Goal: Task Accomplishment & Management: Manage account settings

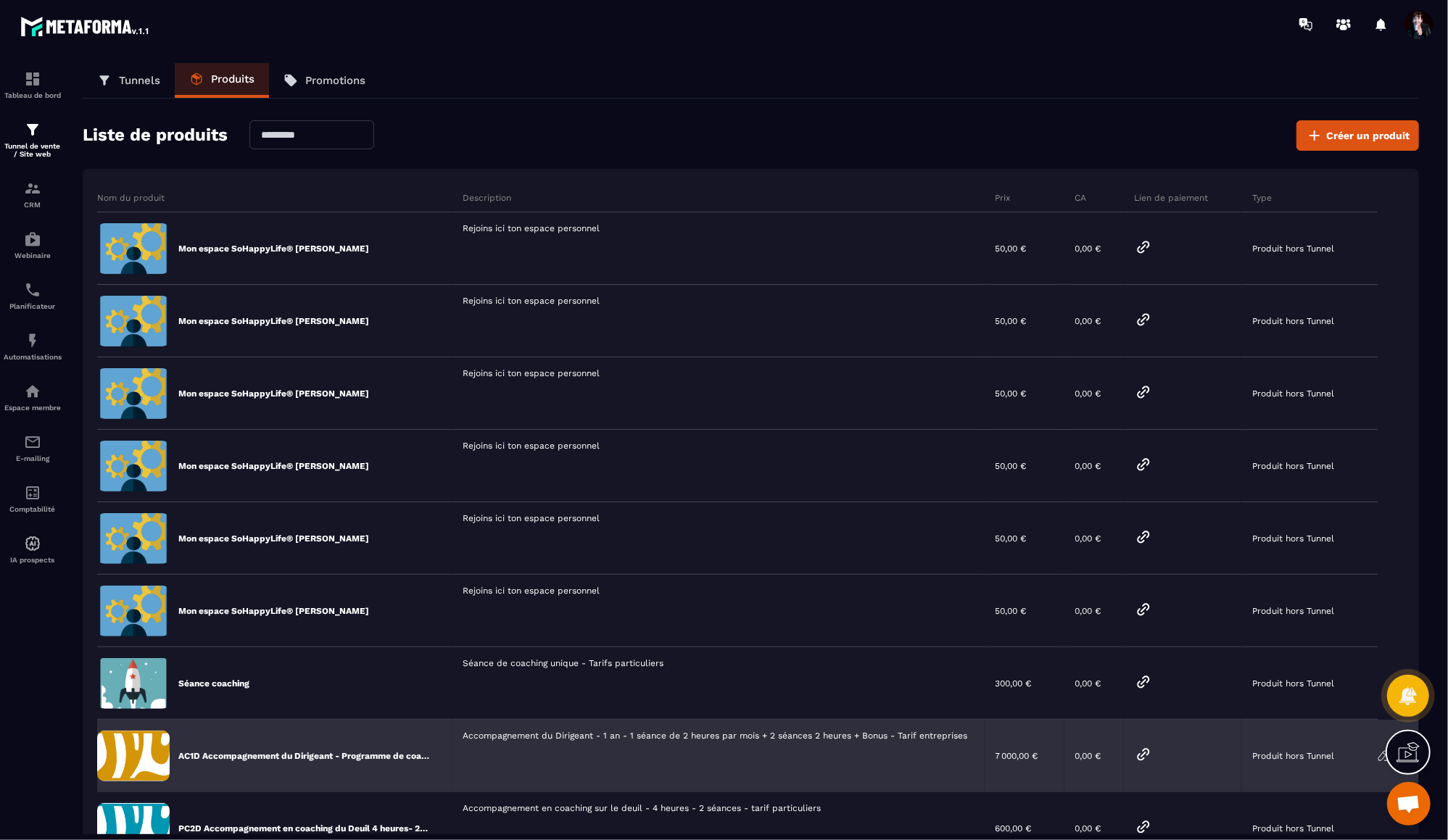
scroll to position [14488, 0]
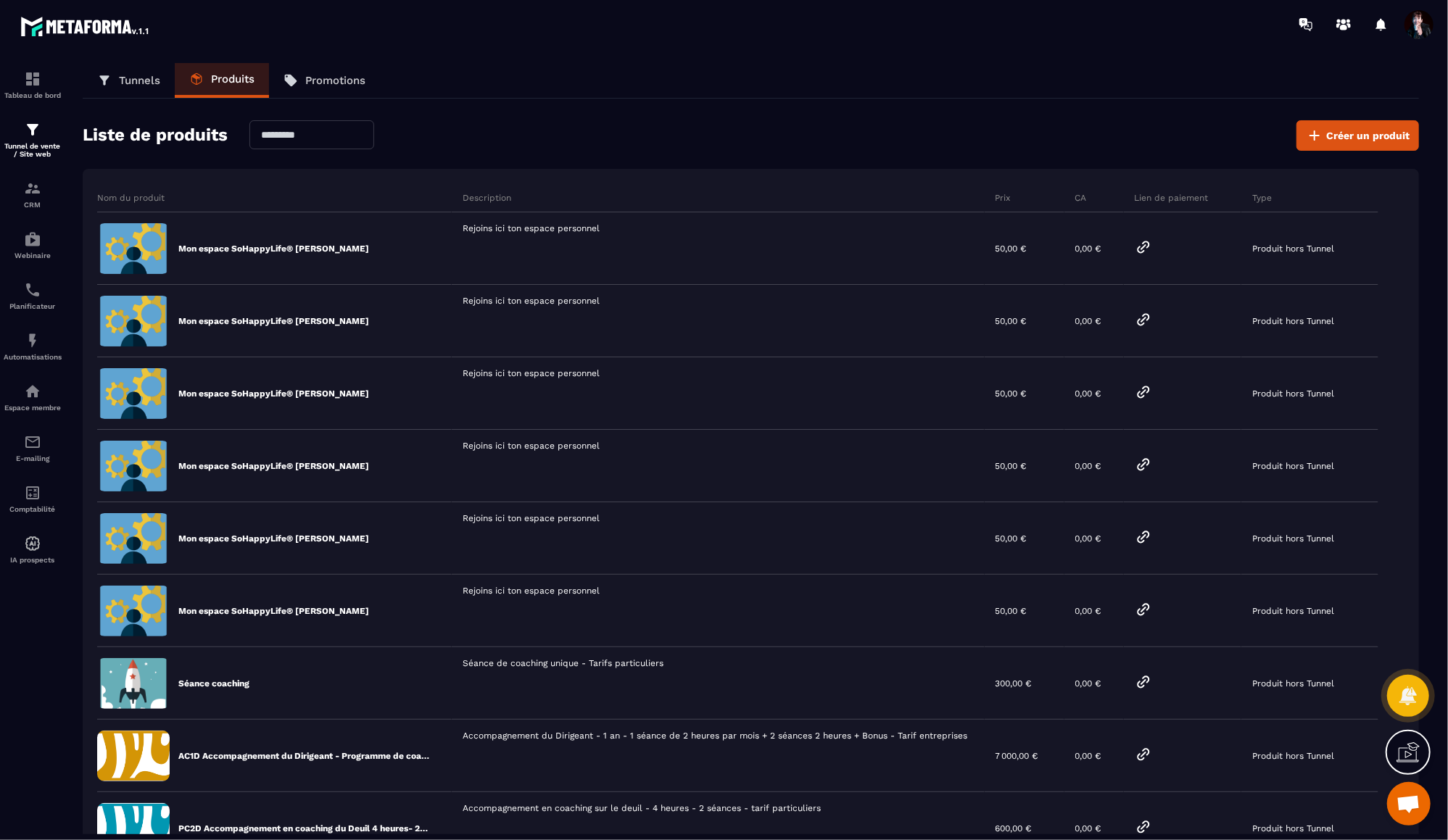
click at [1413, 792] on span "Ouvrir le chat" at bounding box center [1409, 804] width 43 height 43
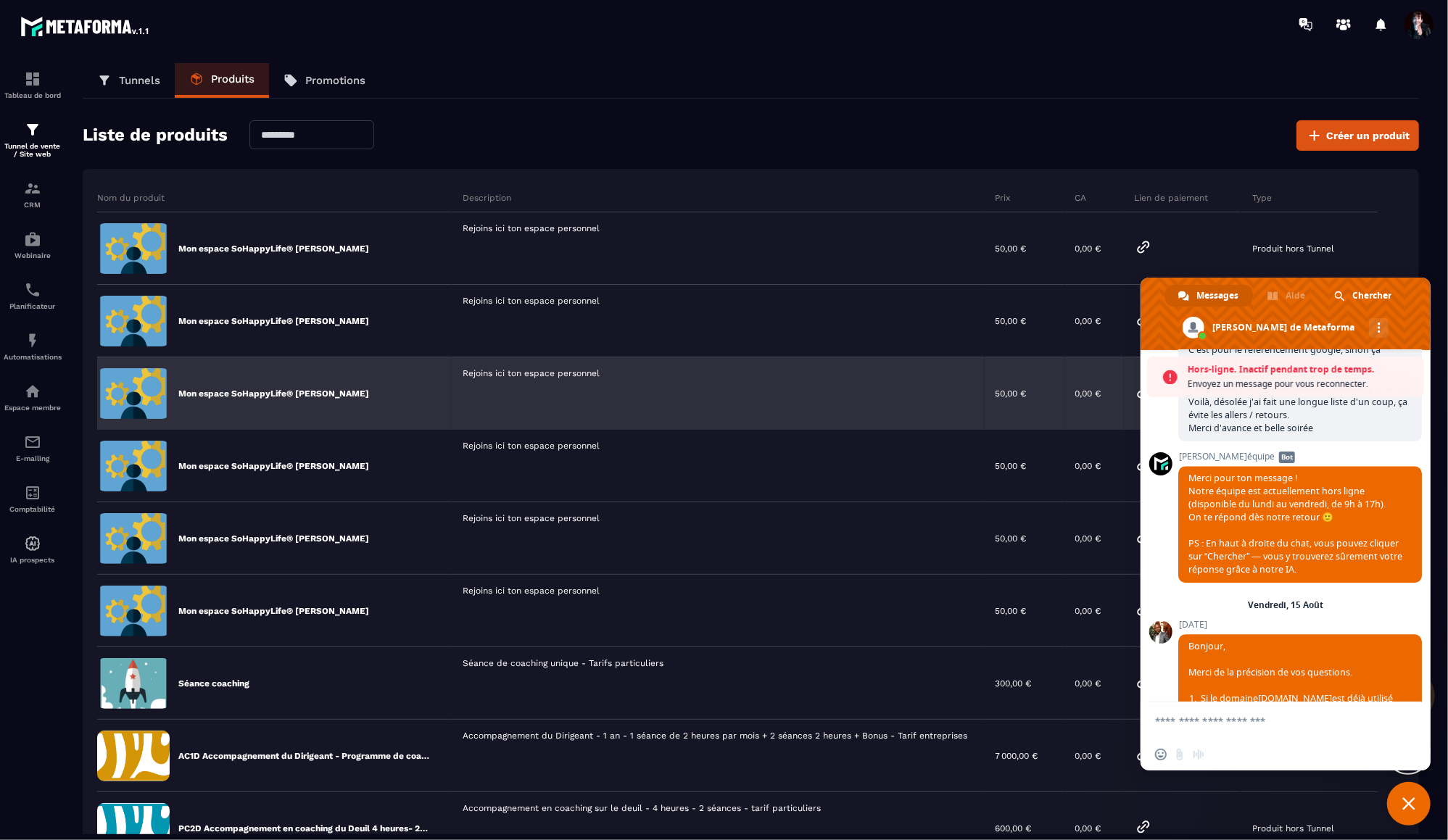
scroll to position [11151, 0]
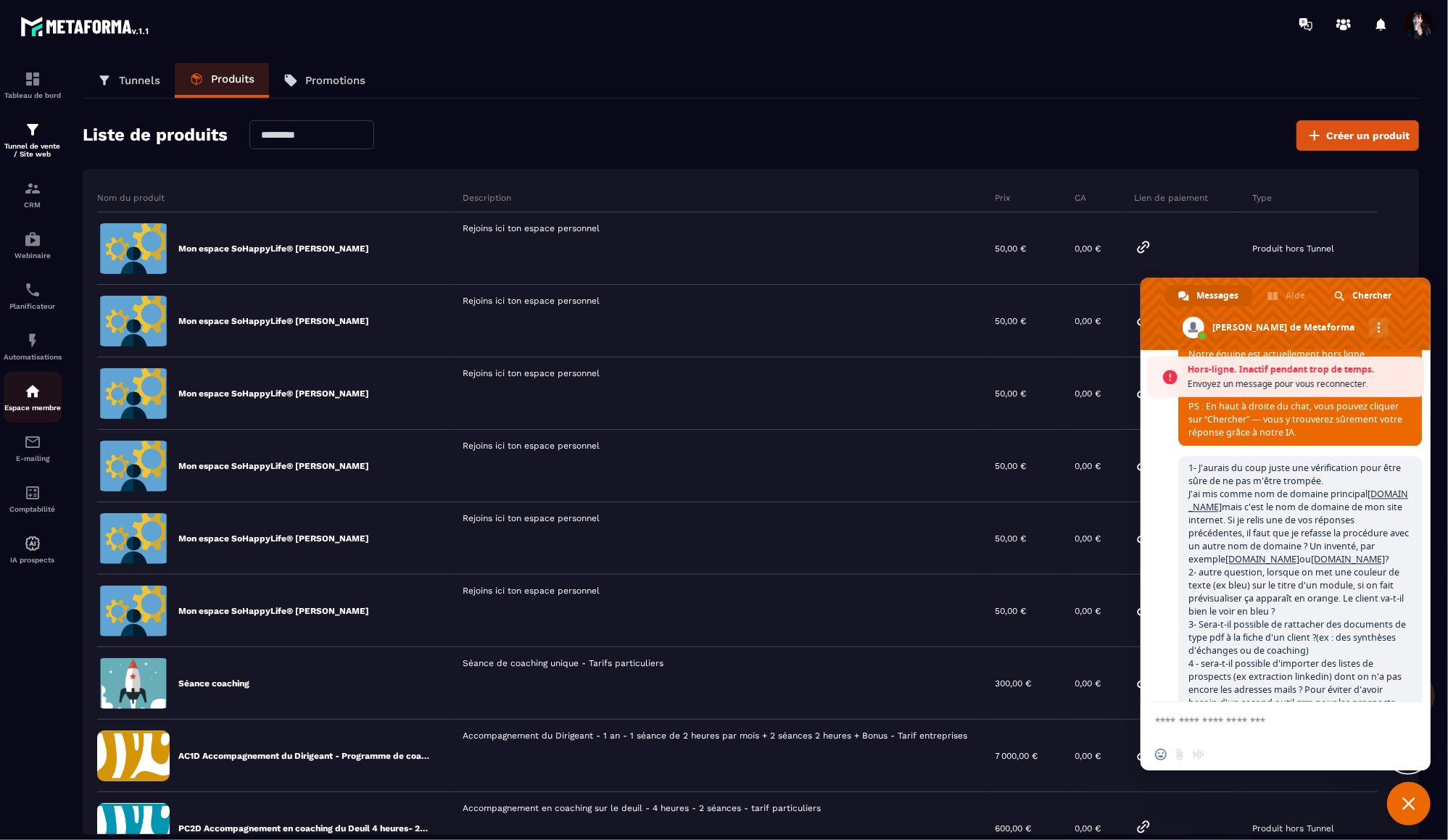
click at [34, 399] on img at bounding box center [33, 392] width 18 height 18
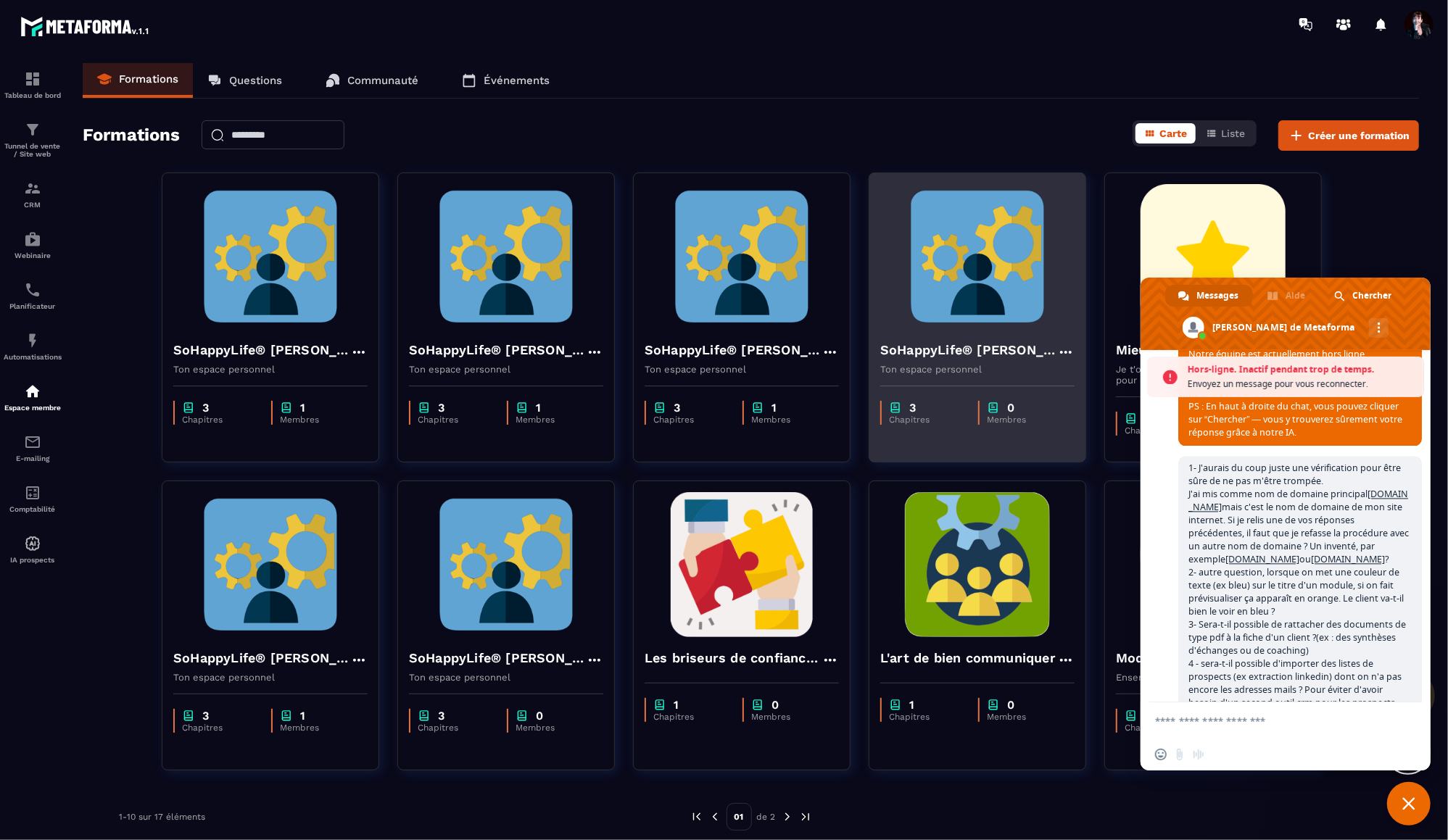
click at [953, 254] on img at bounding box center [977, 256] width 194 height 145
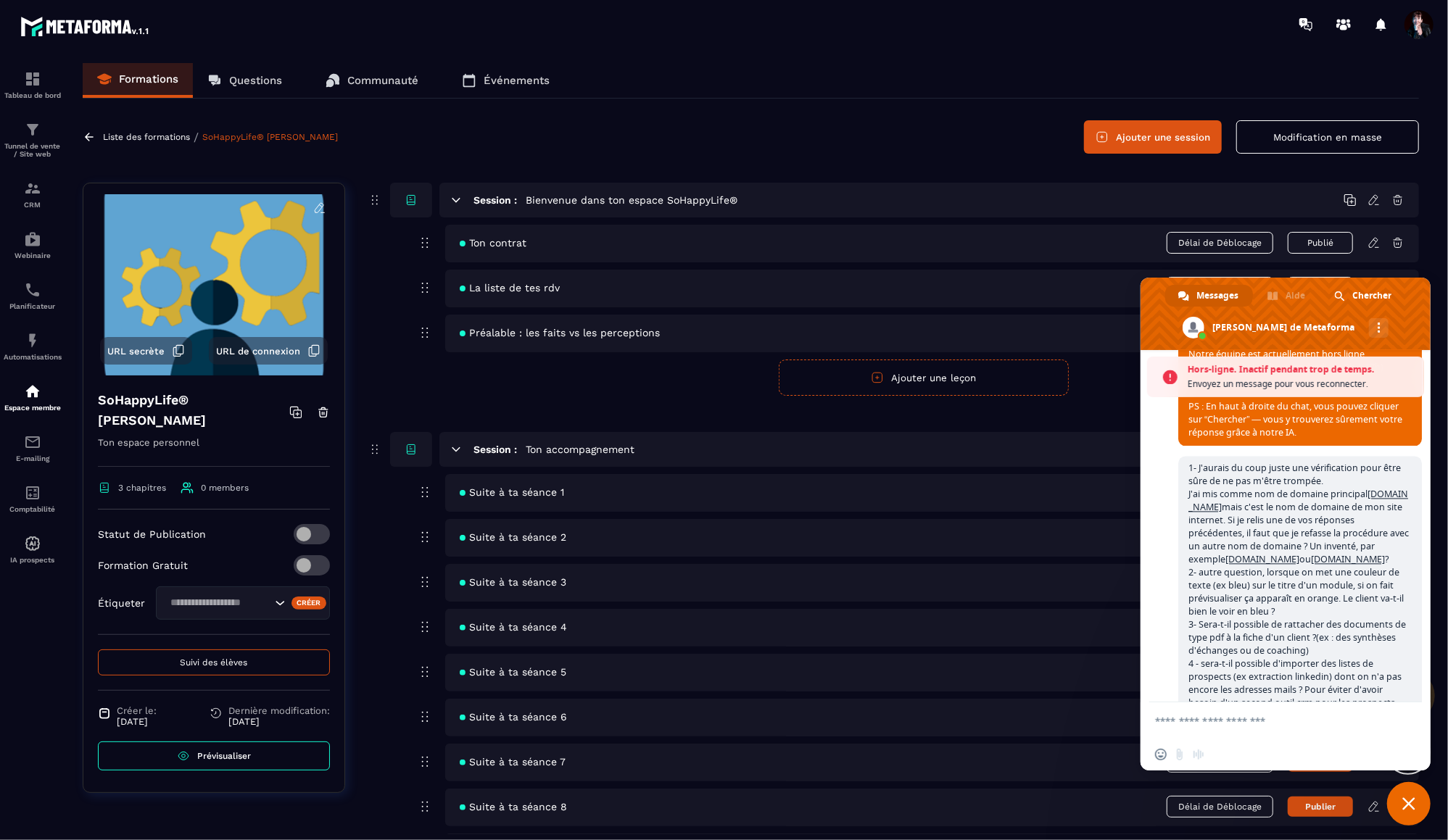
click at [218, 660] on span "Suivi des élèves" at bounding box center [214, 662] width 67 height 10
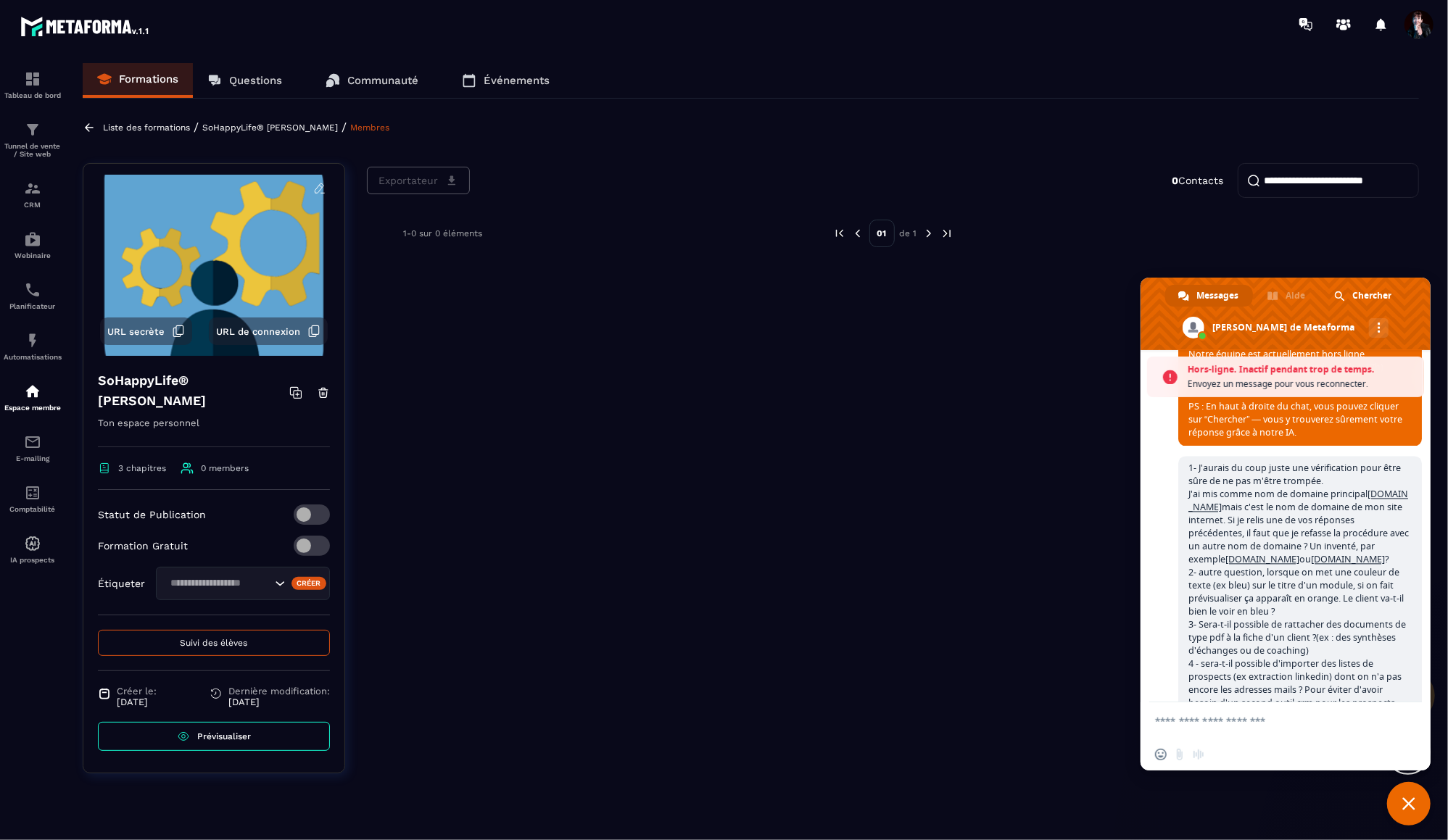
click at [277, 127] on p "SoHappyLife® [PERSON_NAME]" at bounding box center [269, 127] width 135 height 10
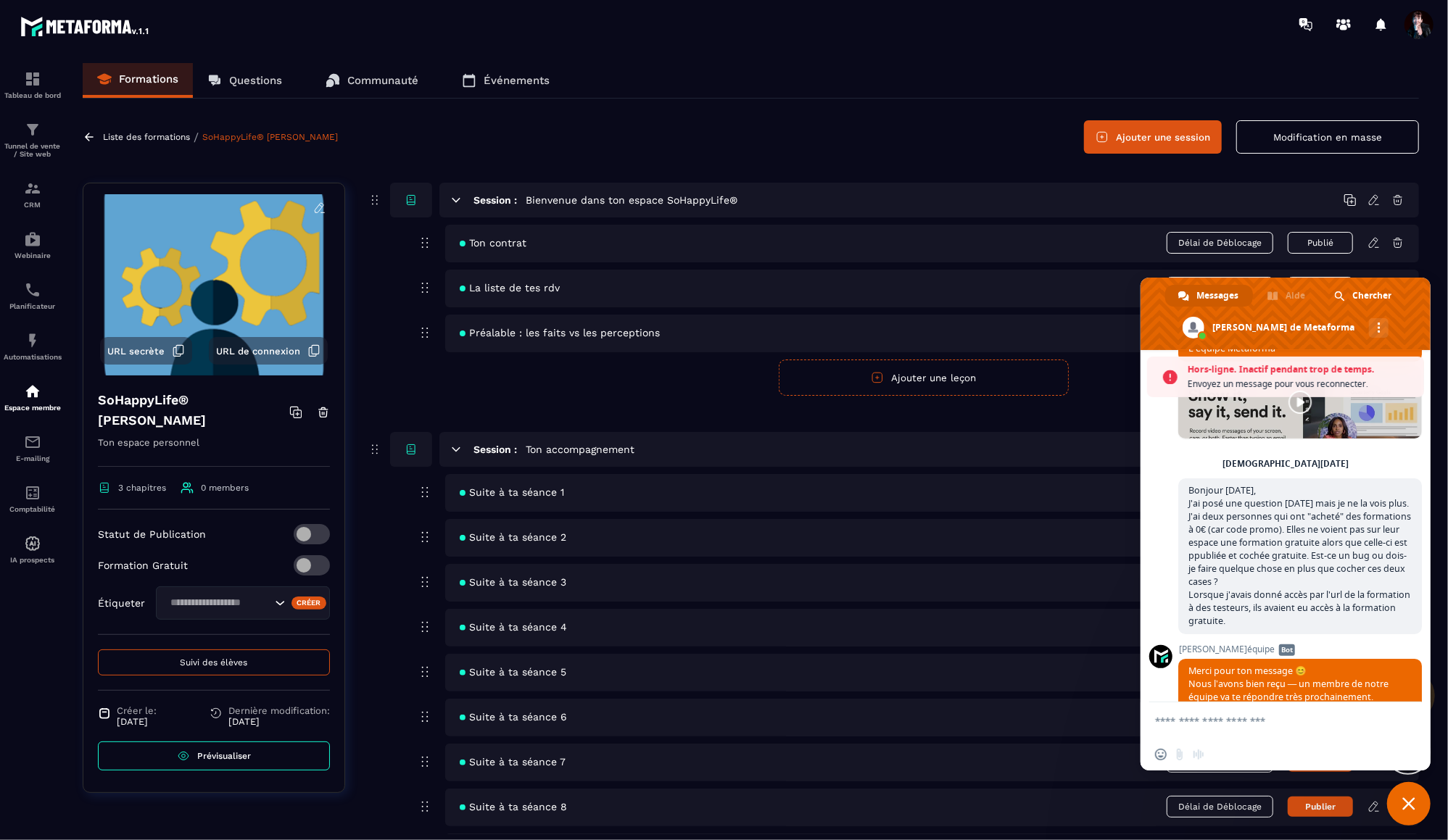
scroll to position [14534, 0]
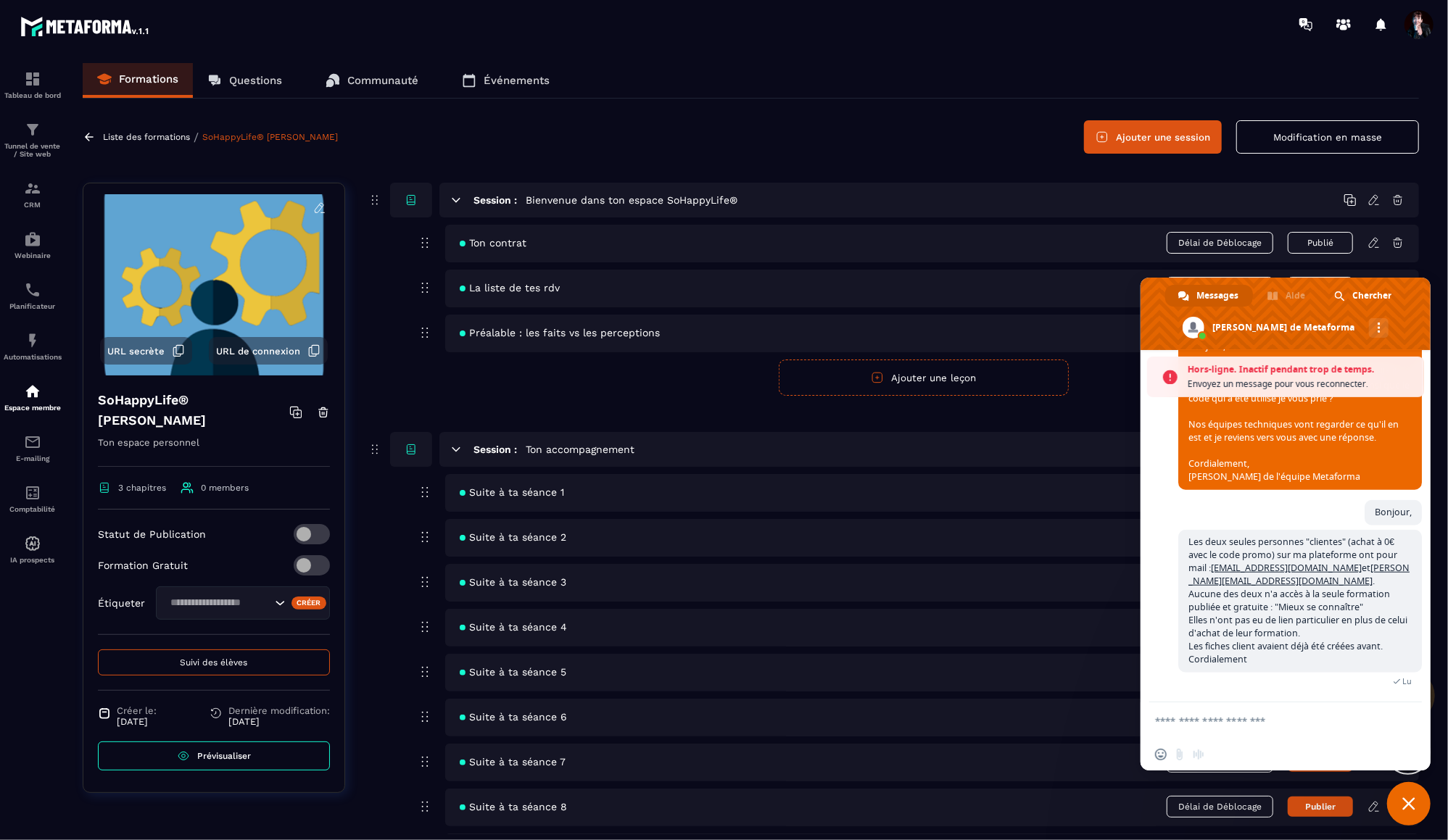
click at [1410, 810] on span "Fermer le chat" at bounding box center [1409, 804] width 43 height 43
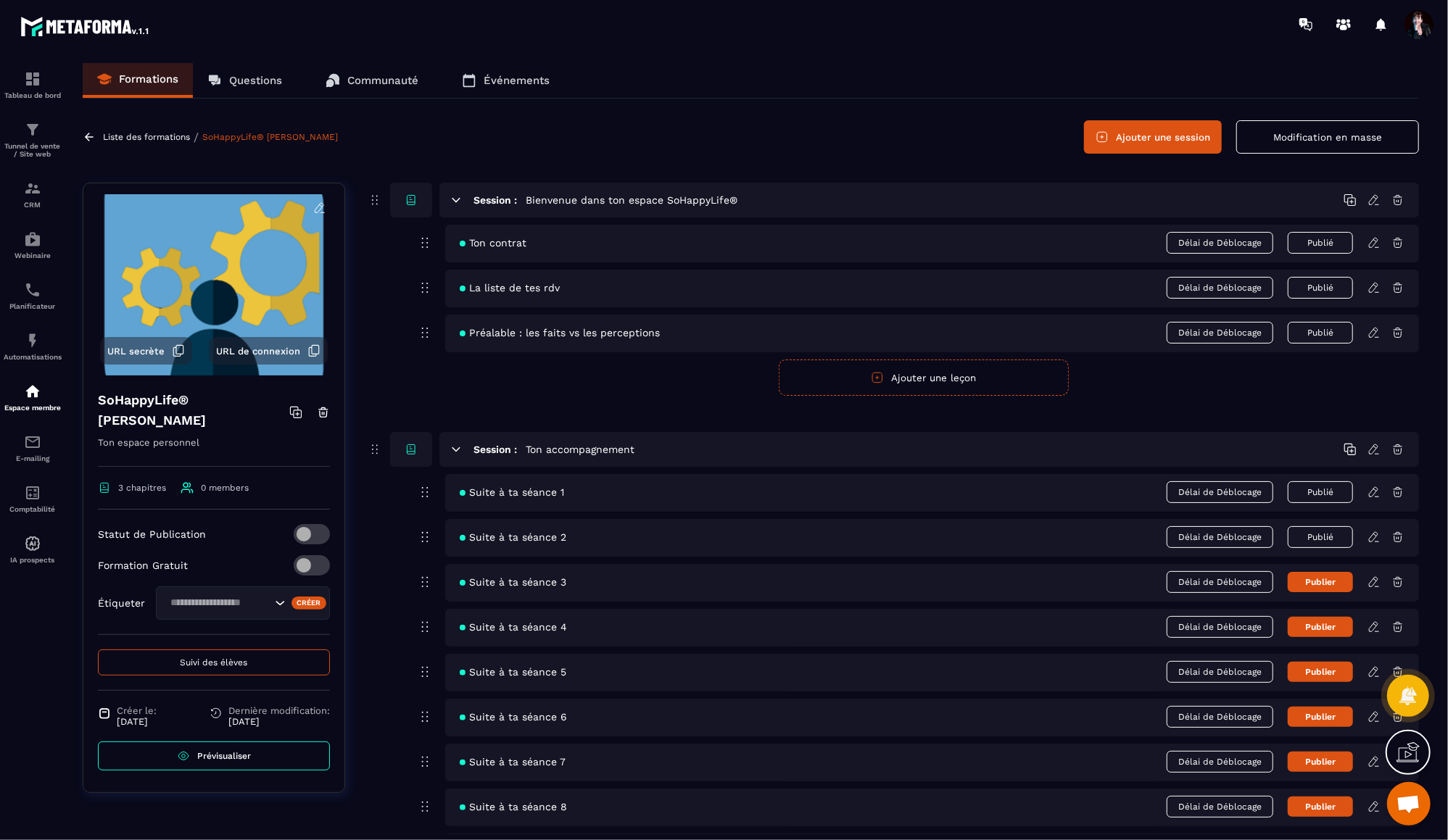
click at [1375, 289] on icon at bounding box center [1374, 288] width 13 height 13
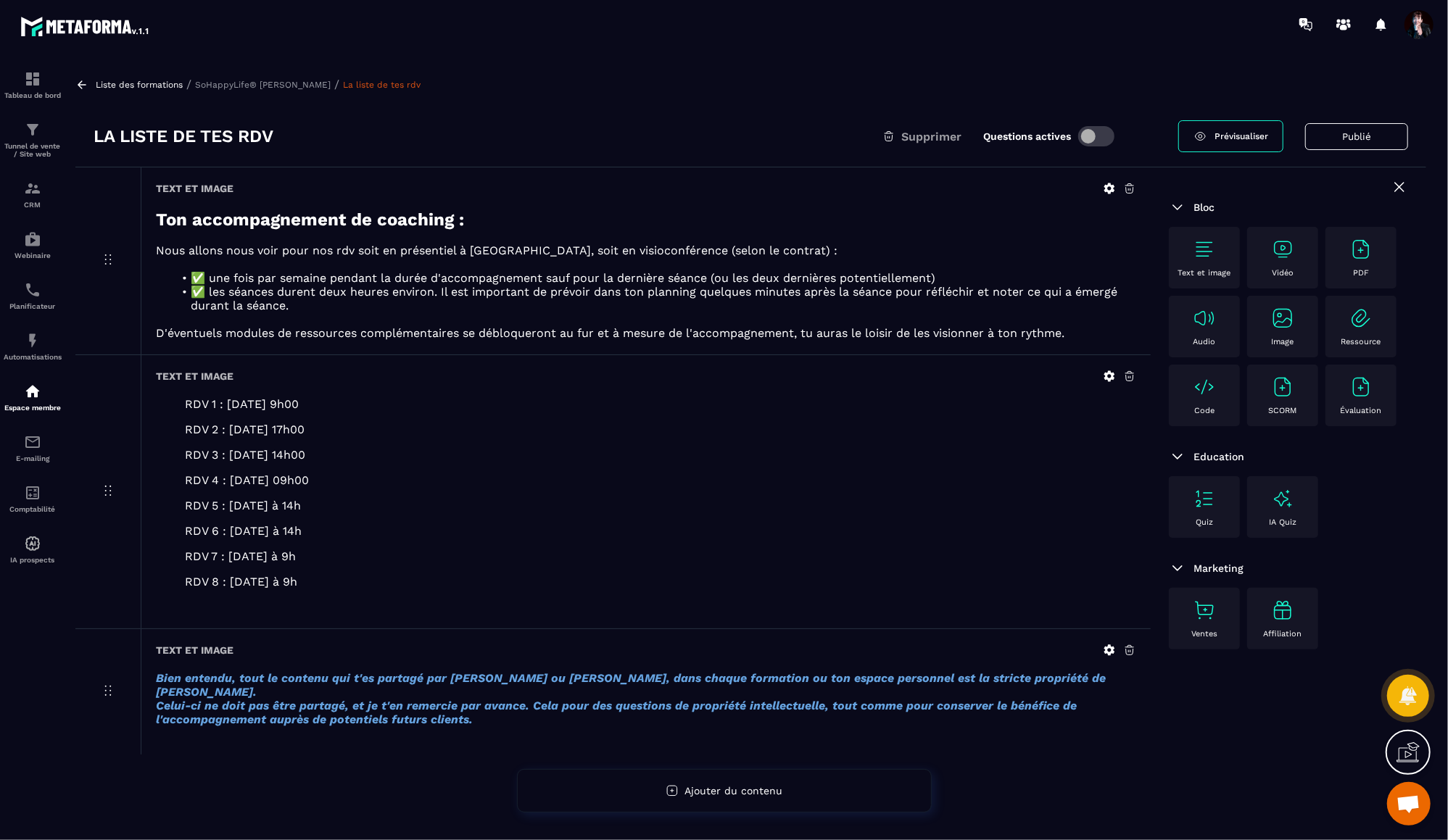
click at [308, 87] on p "SoHappyLife® [PERSON_NAME]" at bounding box center [262, 85] width 135 height 10
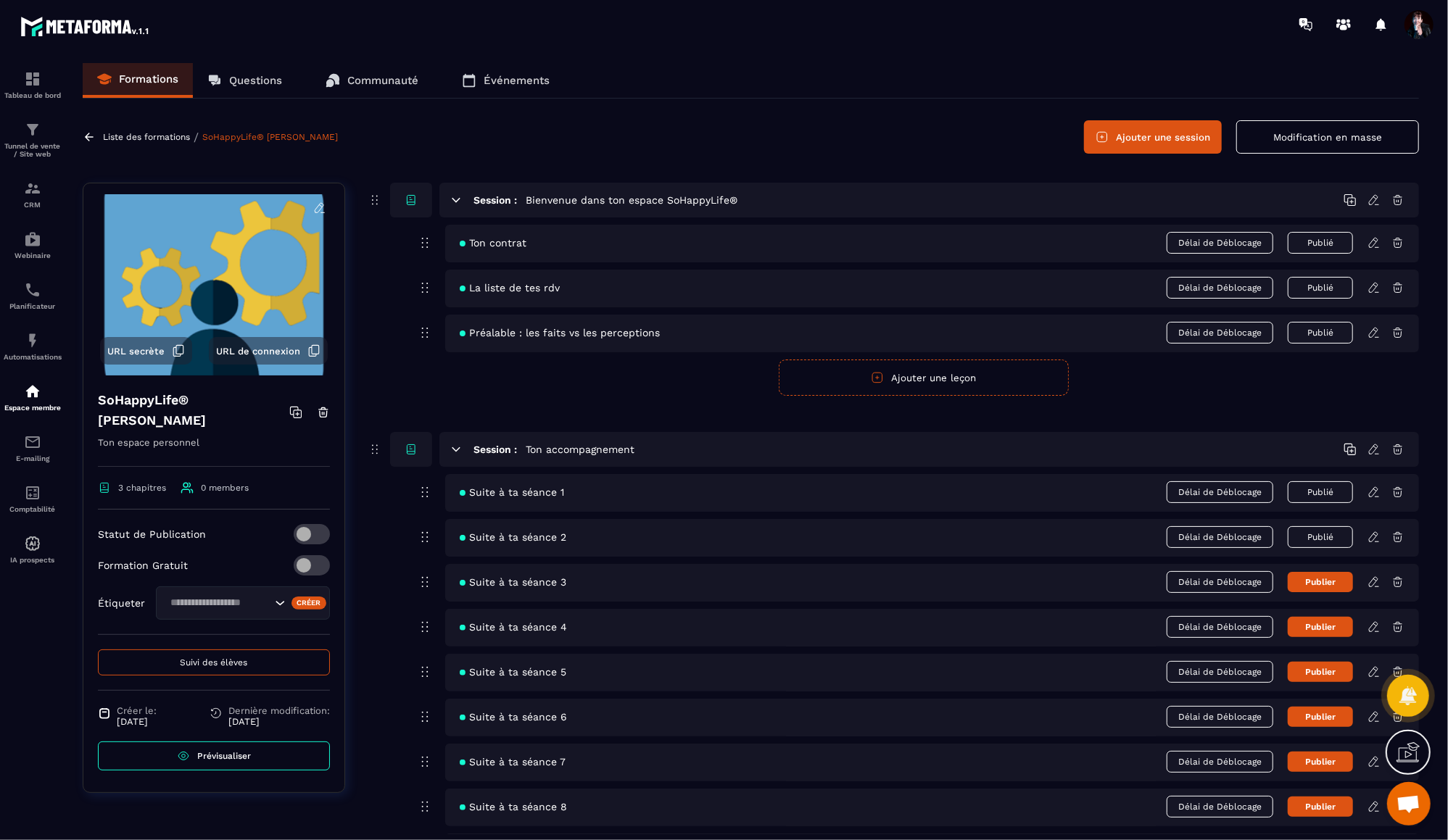
click at [1374, 491] on icon at bounding box center [1373, 492] width 9 height 10
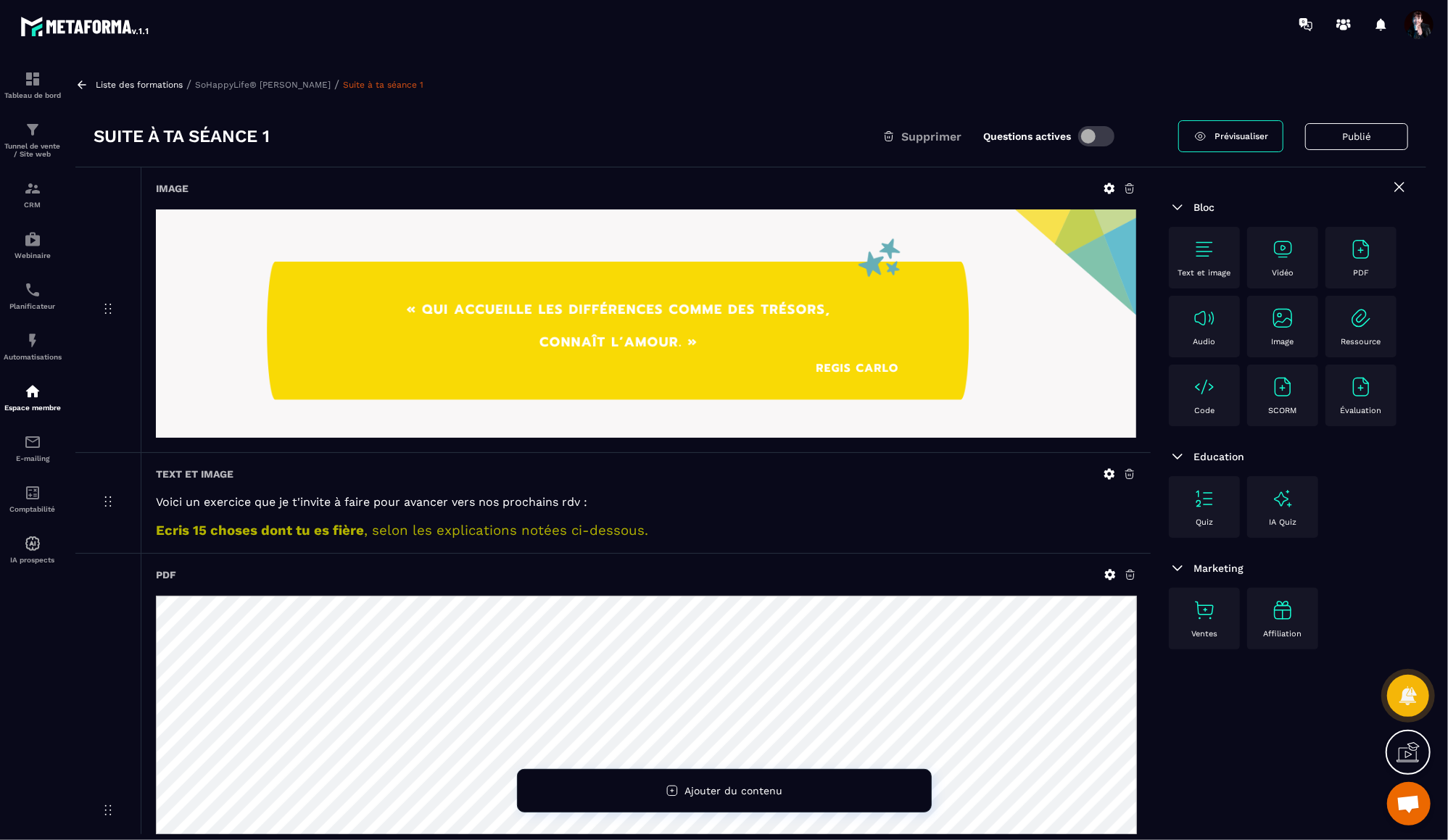
click at [290, 82] on p "SoHappyLife® [PERSON_NAME]" at bounding box center [262, 85] width 135 height 10
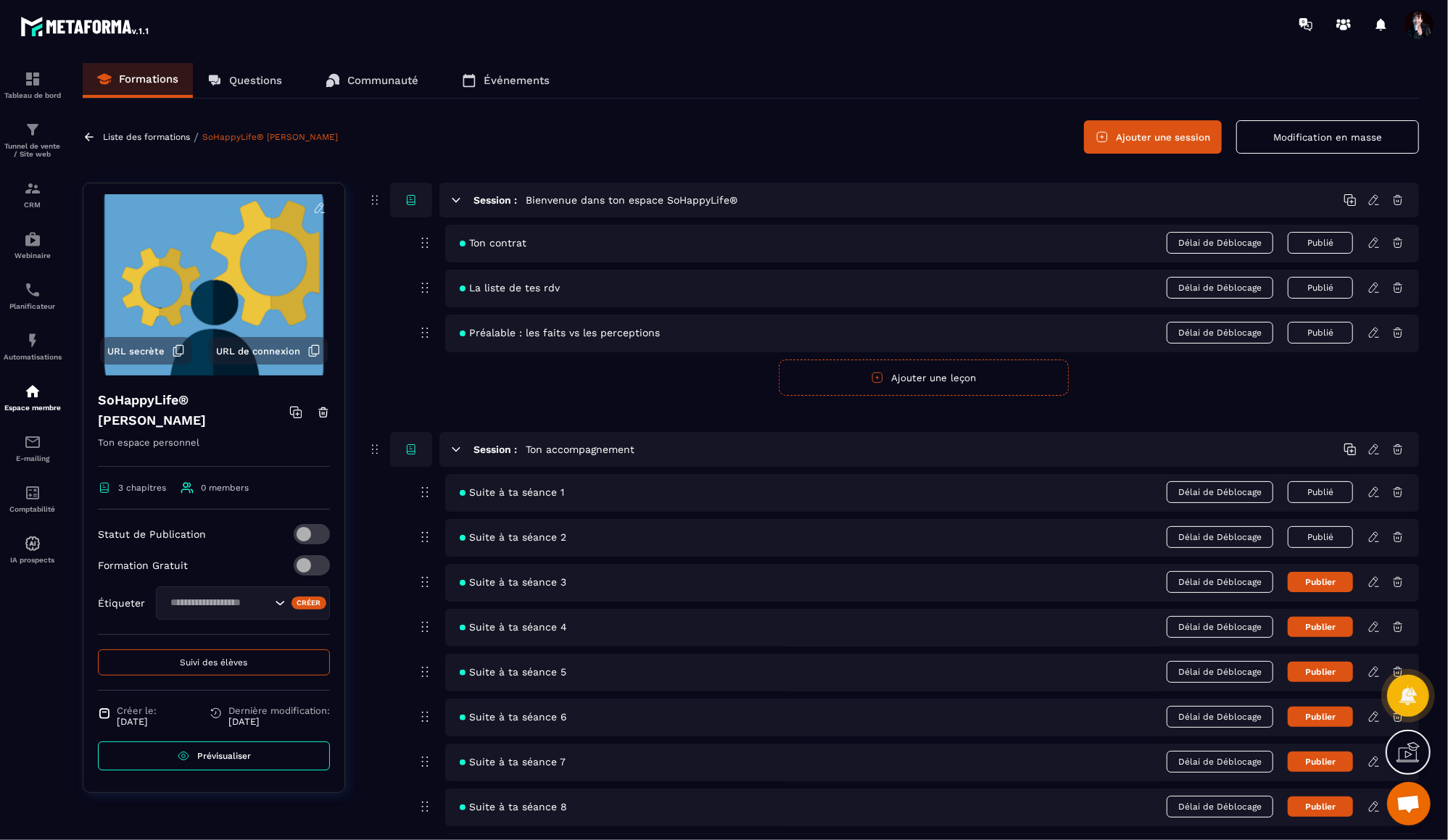
click at [1374, 537] on icon at bounding box center [1374, 537] width 13 height 13
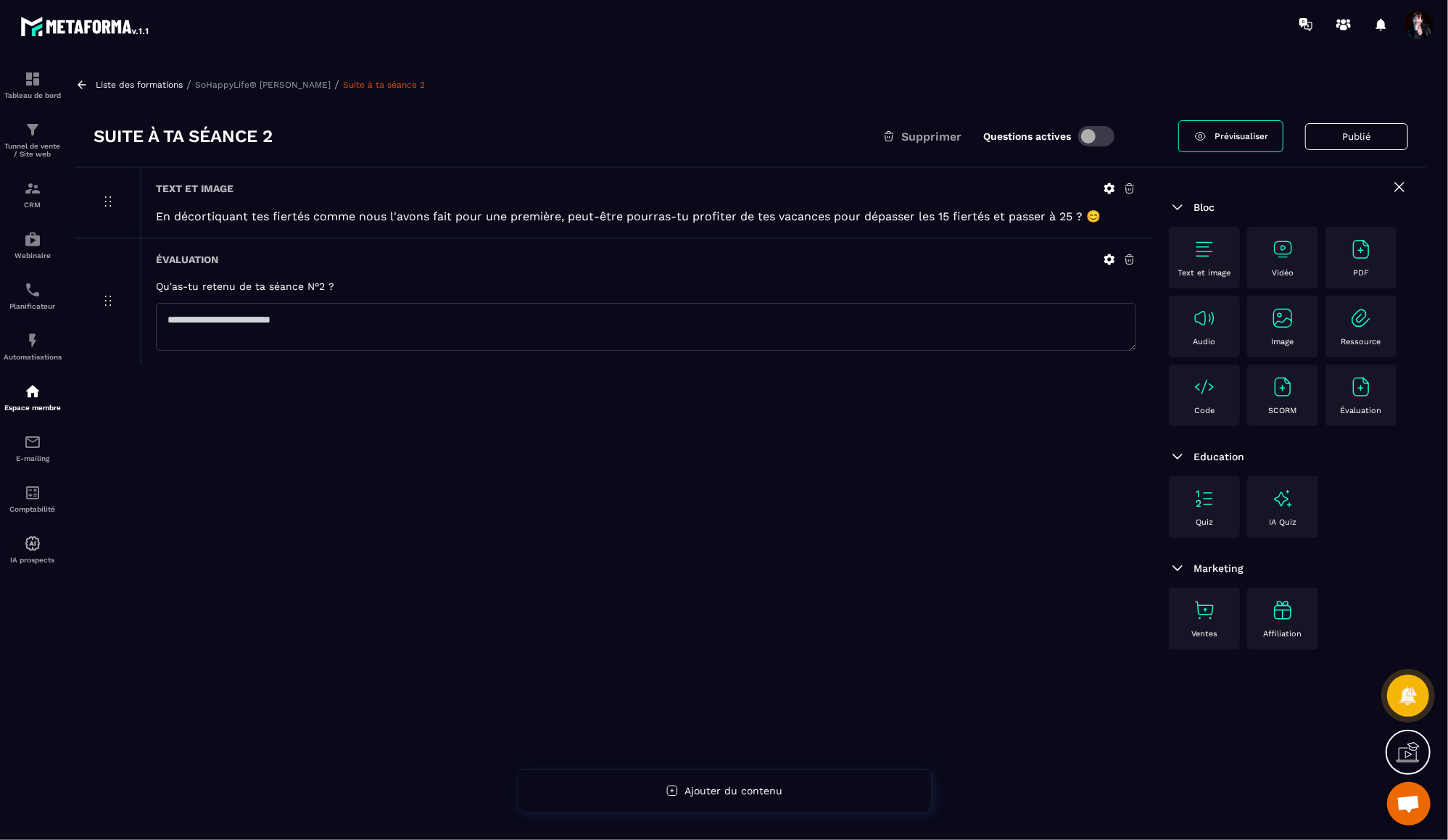
click at [265, 82] on p "SoHappyLife® [PERSON_NAME]" at bounding box center [262, 85] width 135 height 10
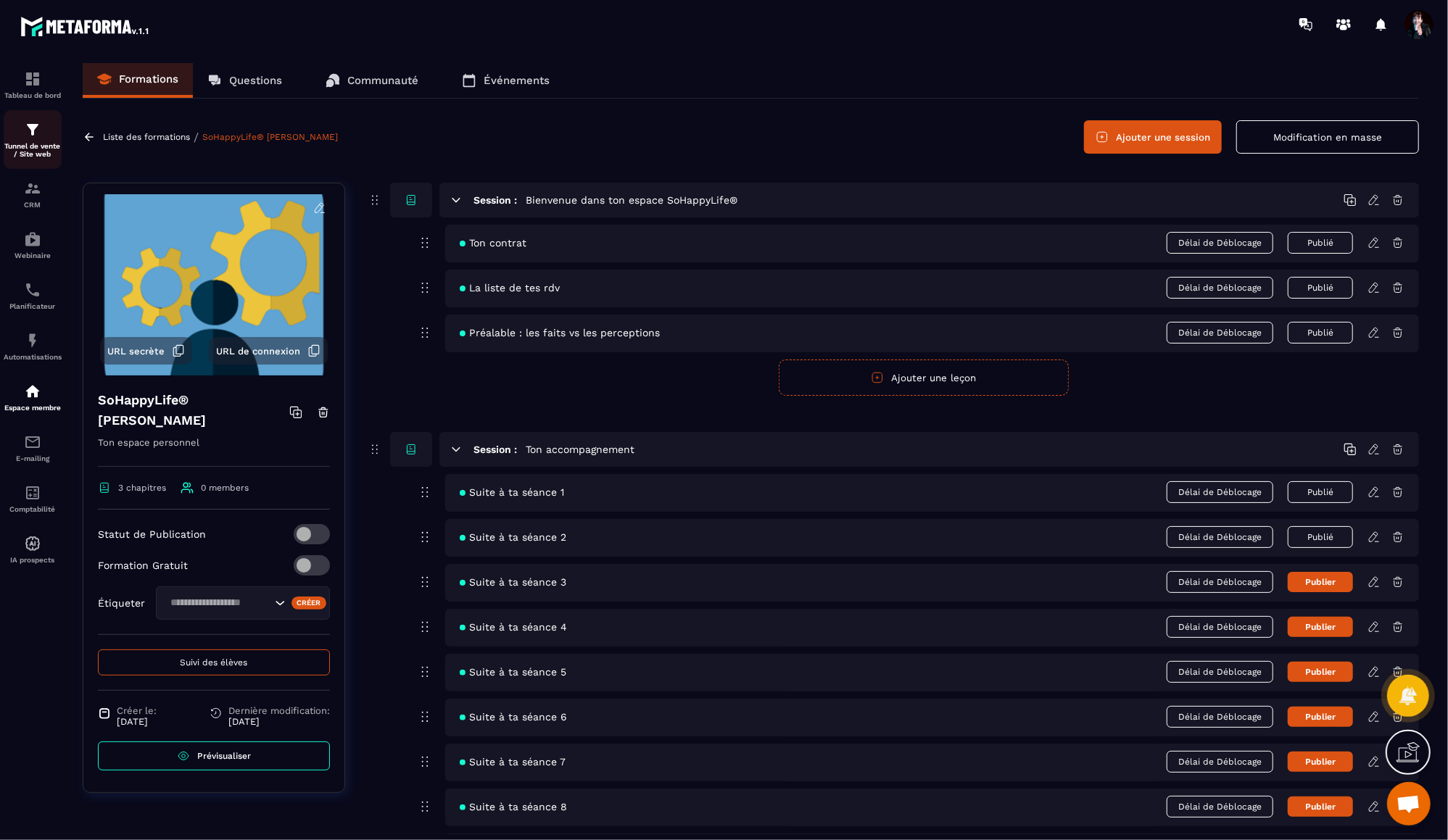
click at [27, 140] on div "Tunnel de vente / Site web" at bounding box center [33, 139] width 58 height 37
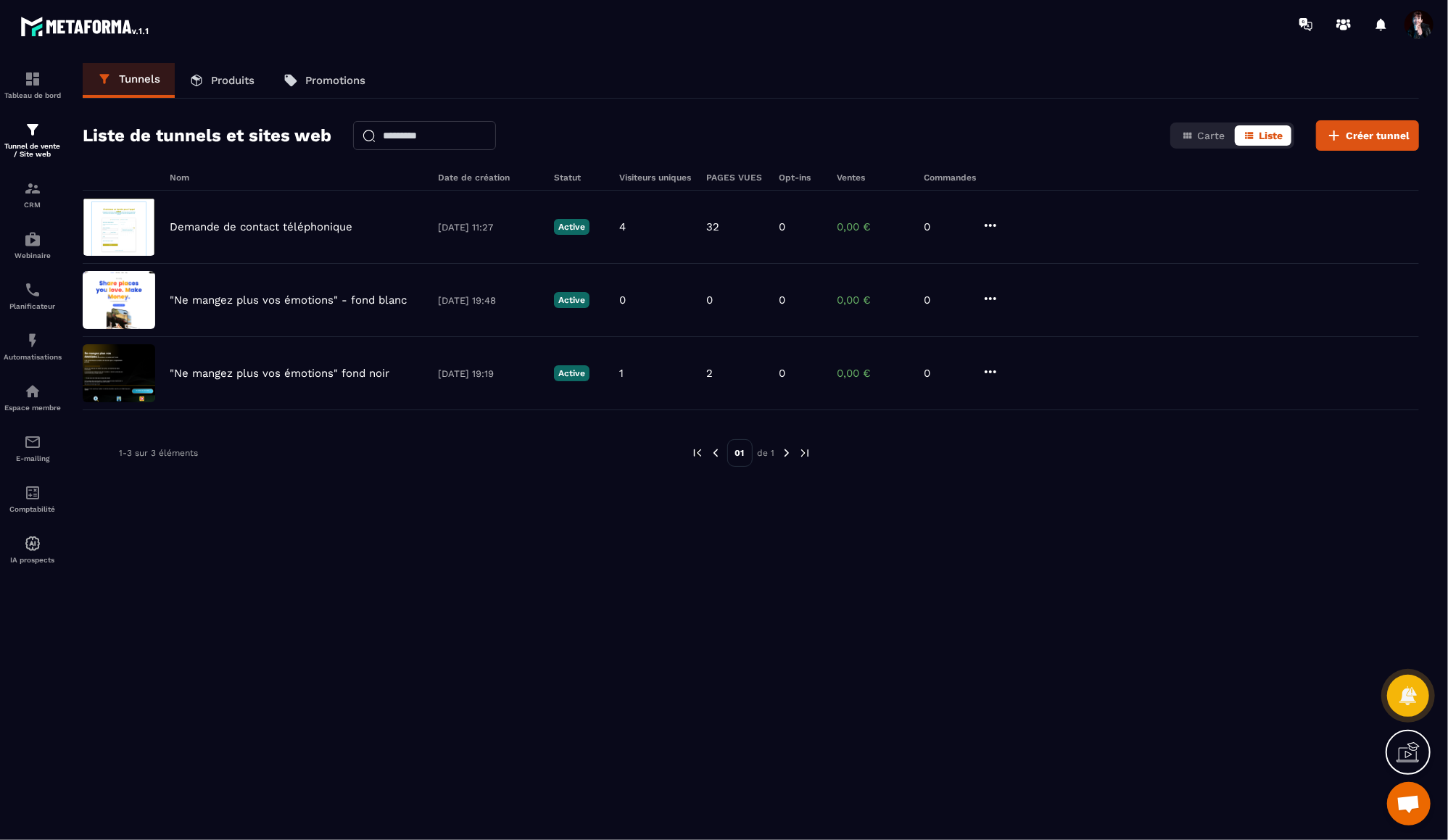
click at [228, 83] on p "Produits" at bounding box center [233, 80] width 43 height 13
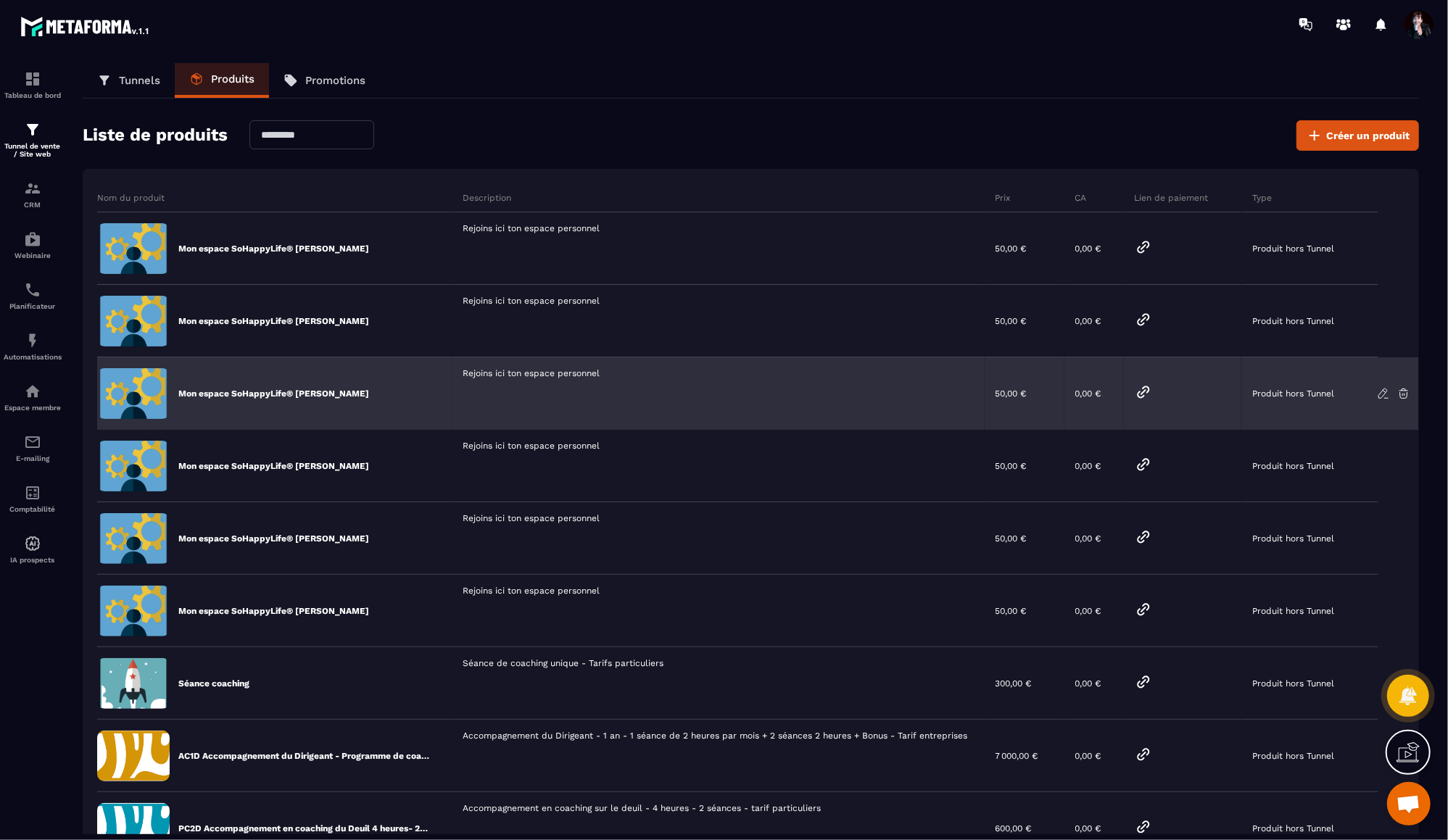
click at [1147, 390] on icon at bounding box center [1144, 393] width 18 height 18
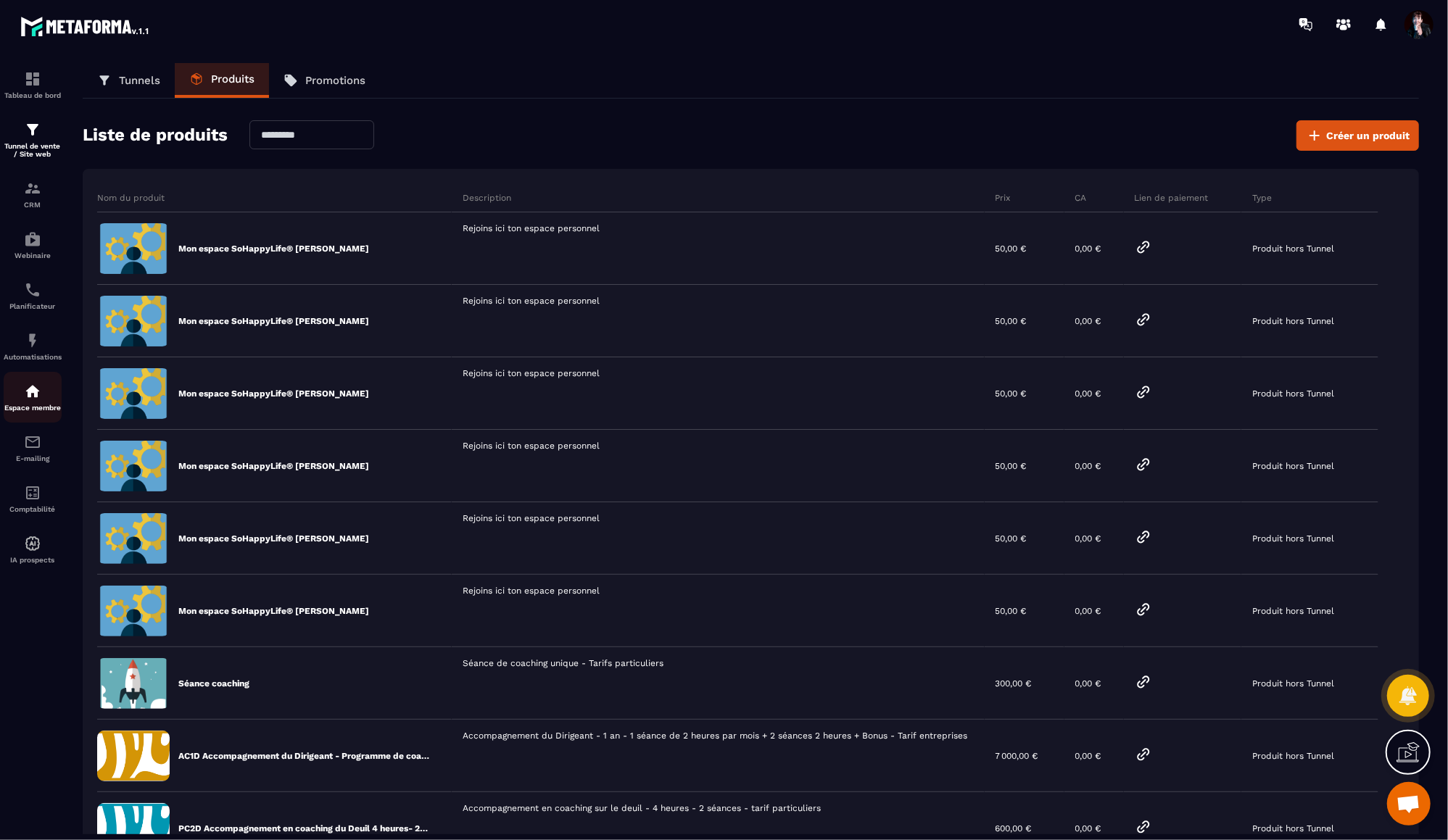
click at [34, 392] on img at bounding box center [33, 392] width 18 height 18
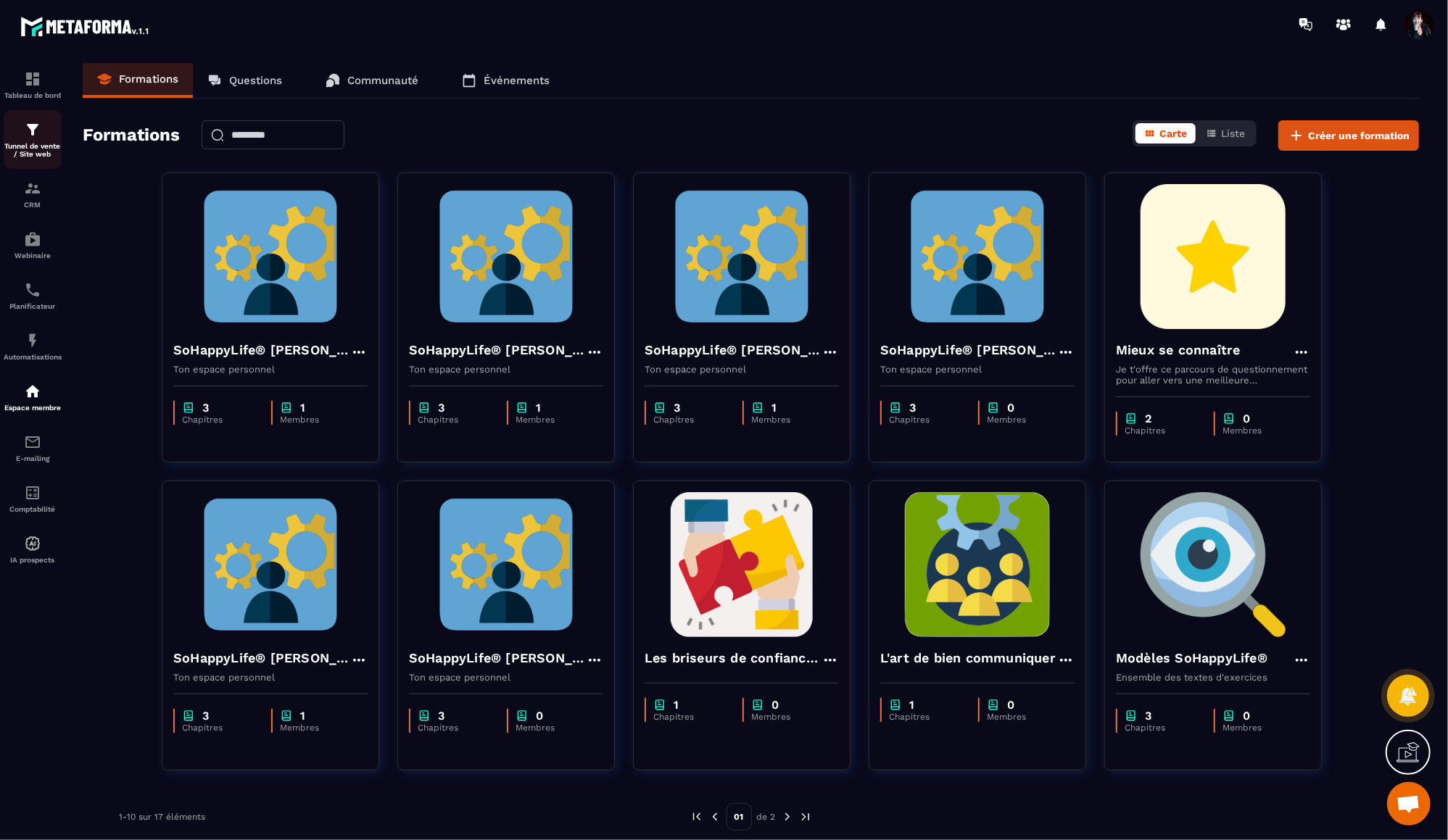
click at [29, 142] on div "Tunnel de vente / Site web" at bounding box center [33, 139] width 58 height 37
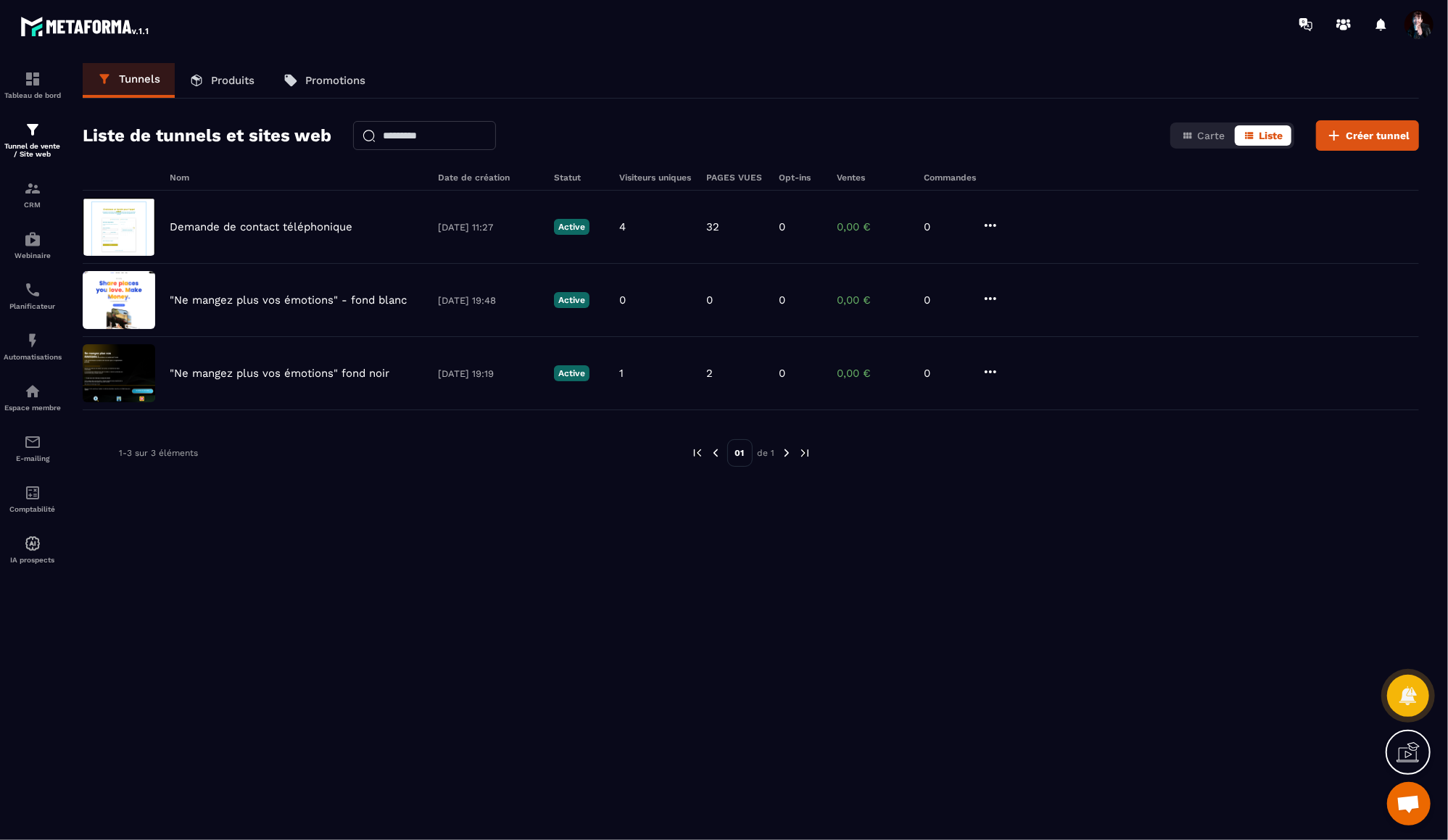
click at [218, 82] on p "Produits" at bounding box center [233, 80] width 43 height 13
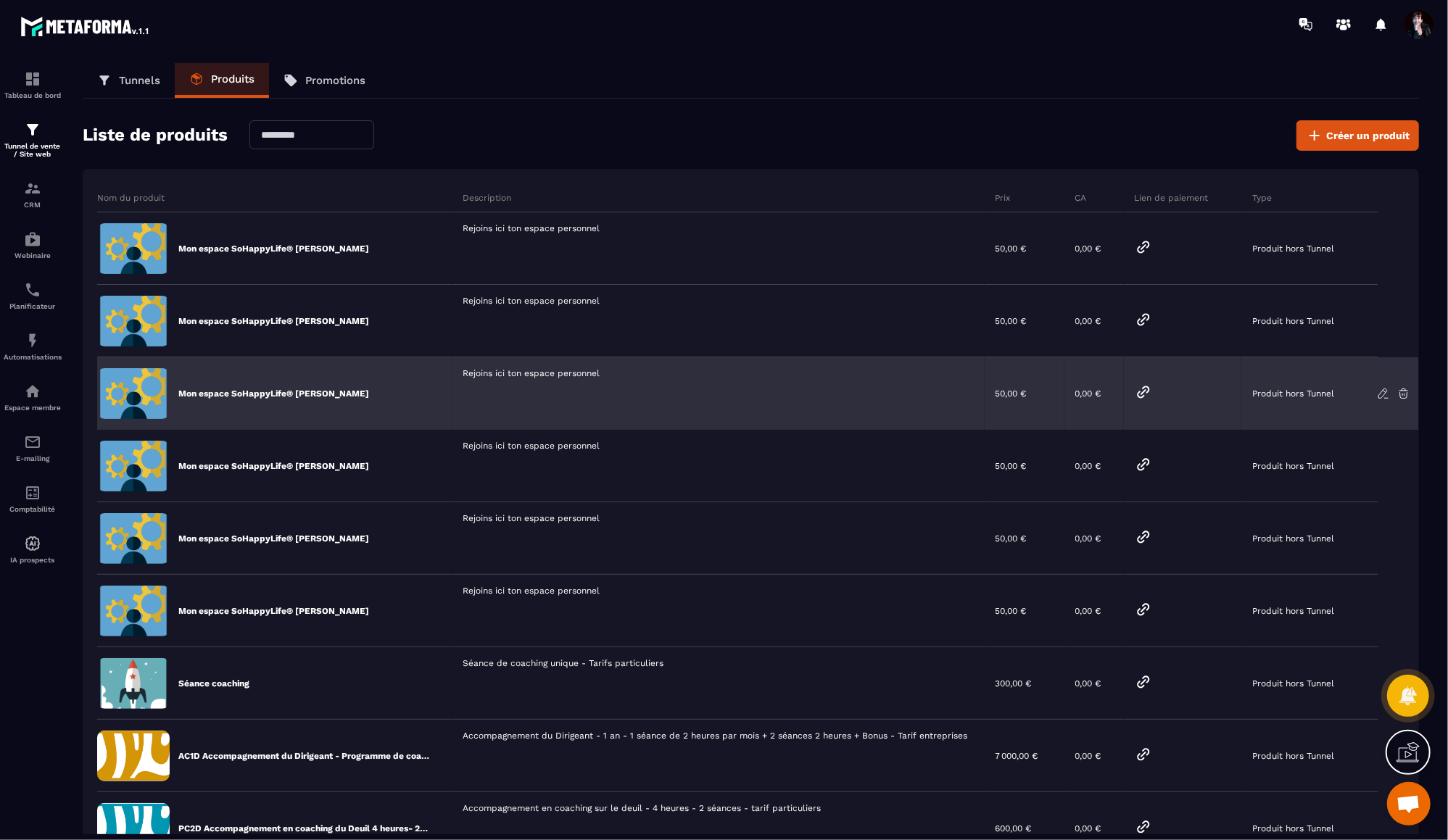
click at [1143, 394] on icon at bounding box center [1144, 393] width 18 height 18
